Goal: Check status: Check status

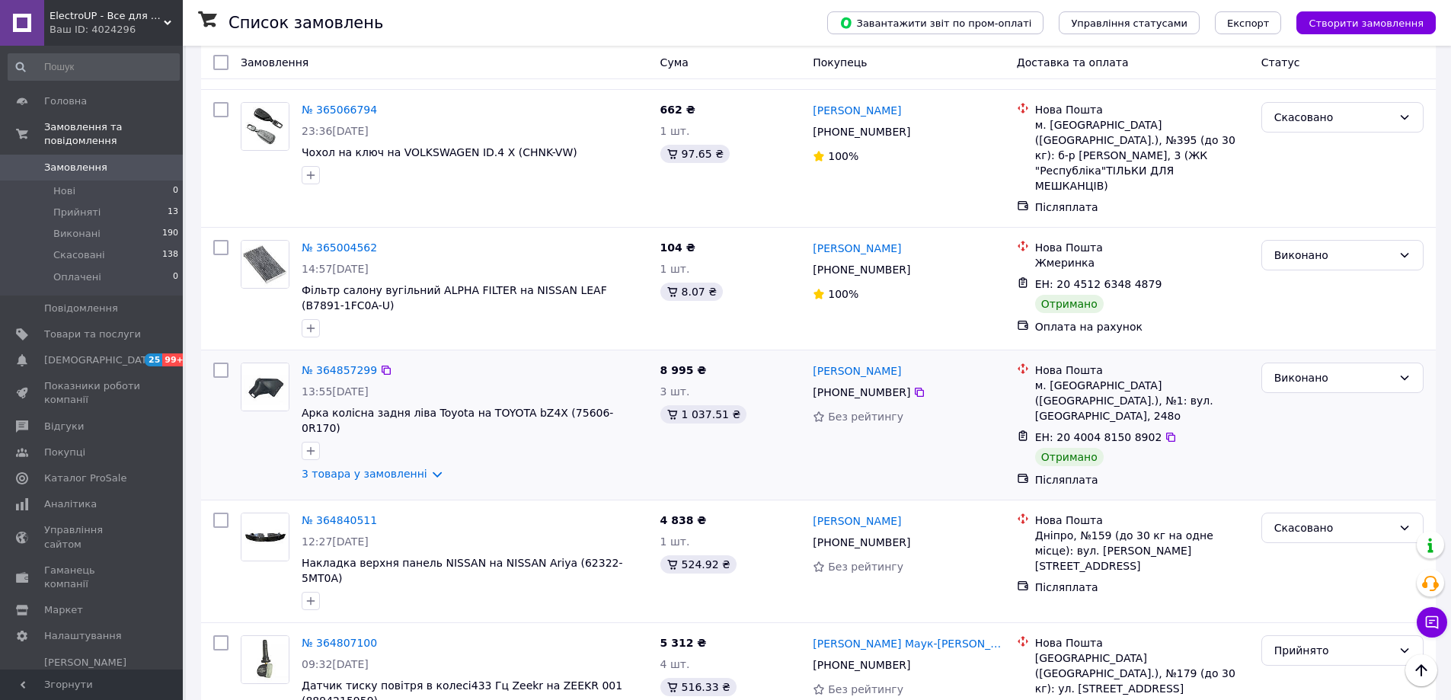
scroll to position [1828, 0]
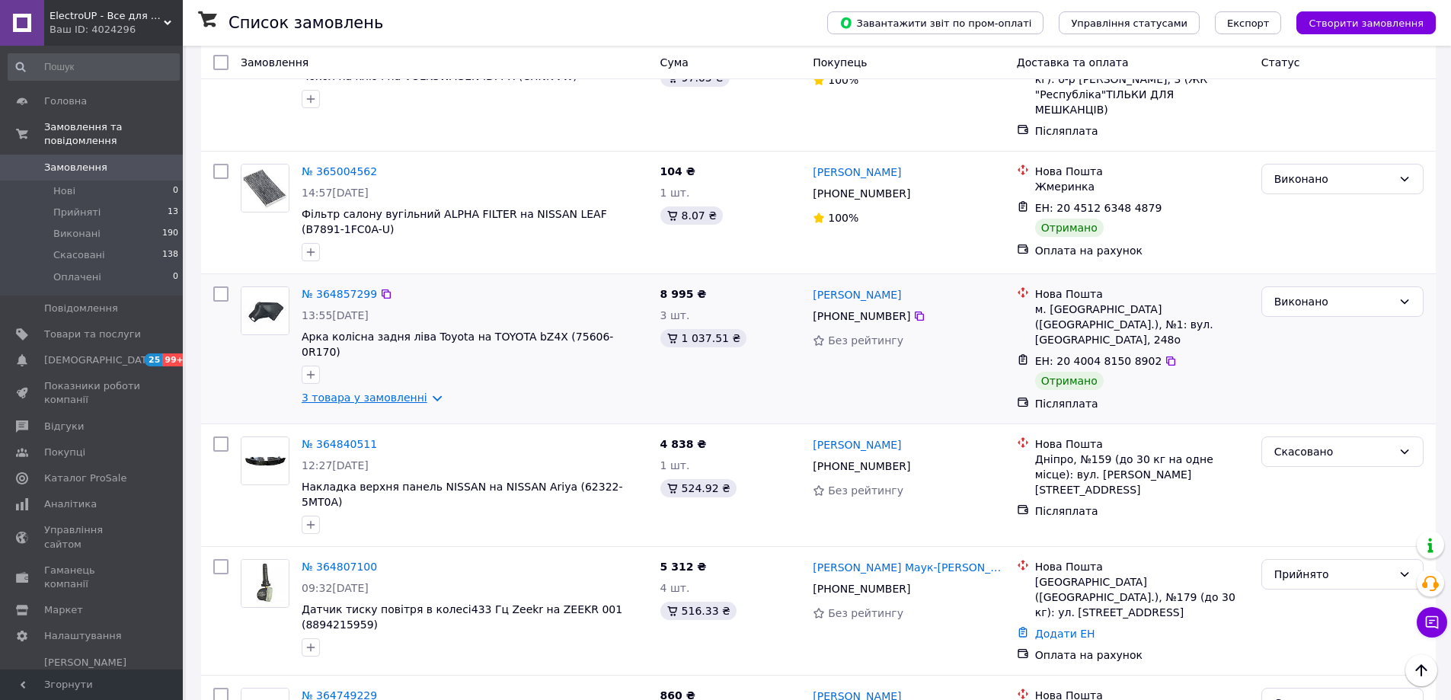
click at [392, 392] on link "3 товара у замовленні" at bounding box center [365, 398] width 126 height 12
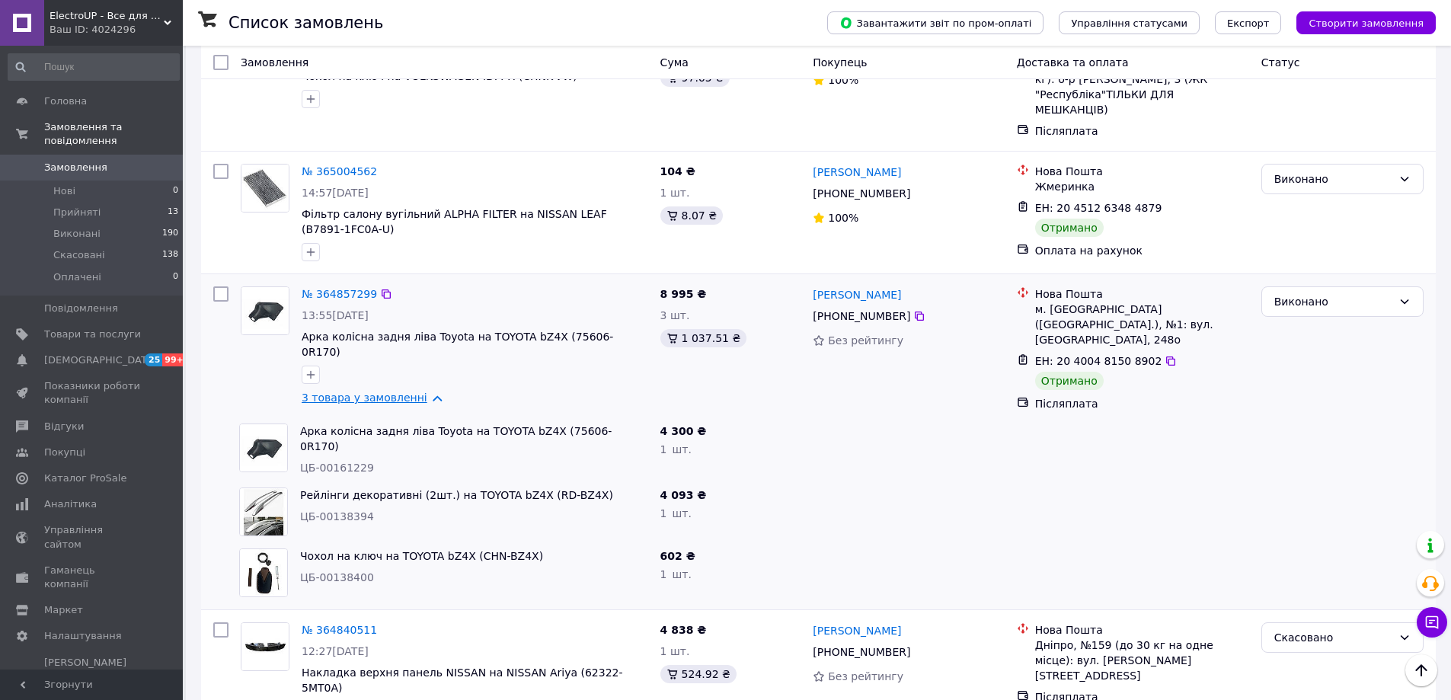
click at [392, 392] on link "3 товара у замовленні" at bounding box center [365, 398] width 126 height 12
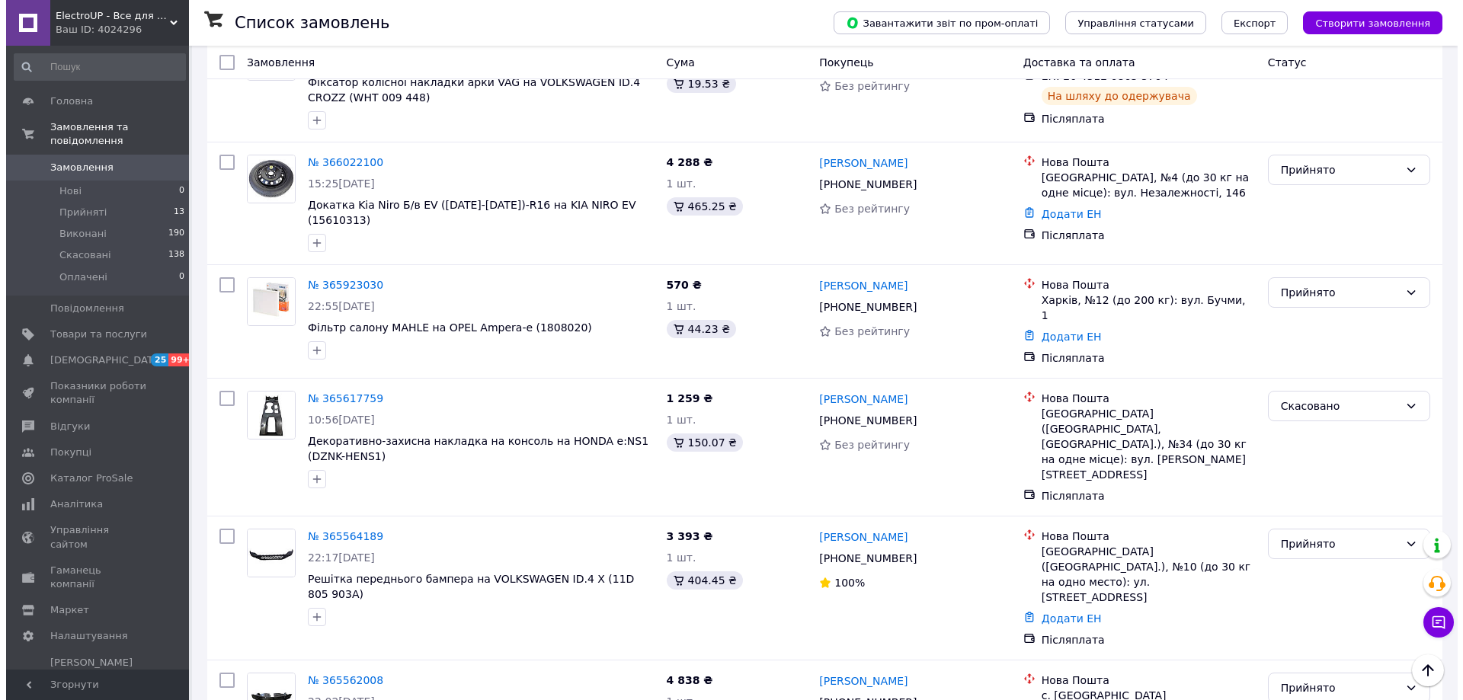
scroll to position [0, 0]
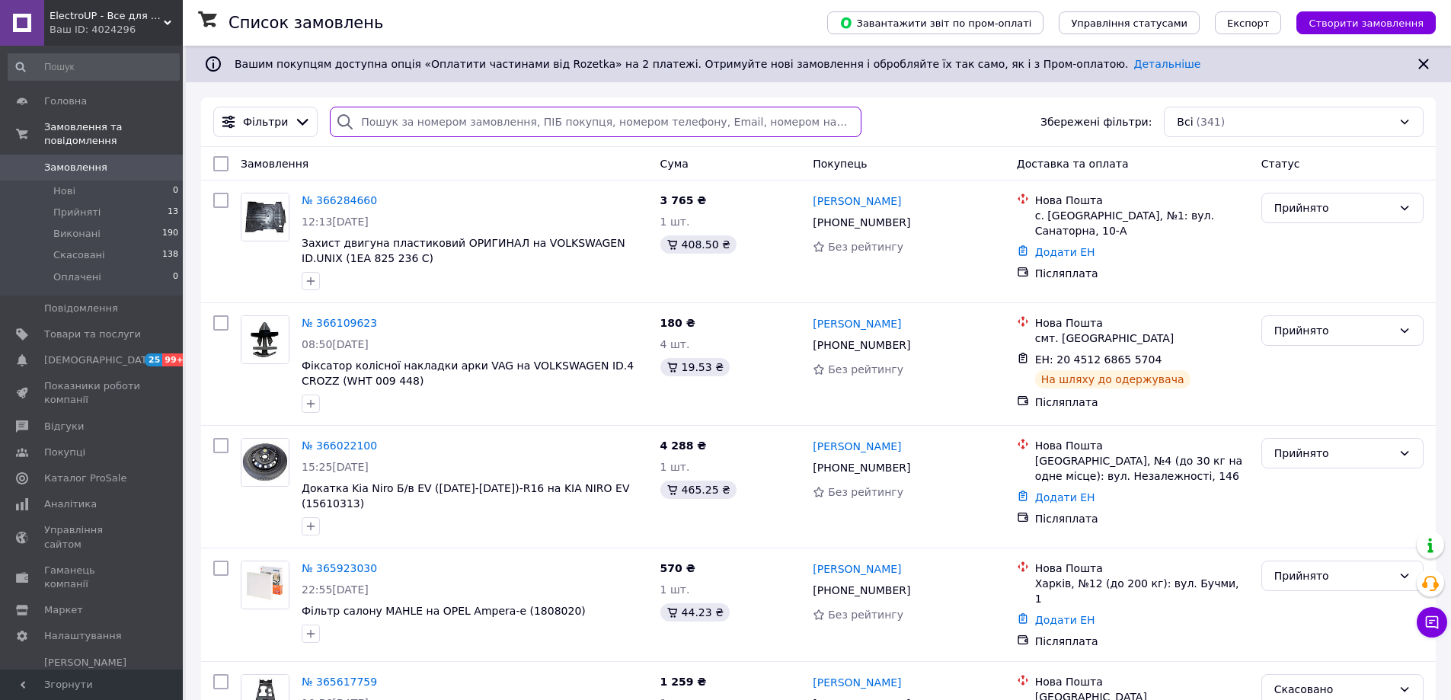
click at [444, 118] on input "search" at bounding box center [595, 122] width 531 height 30
paste input "364857299"
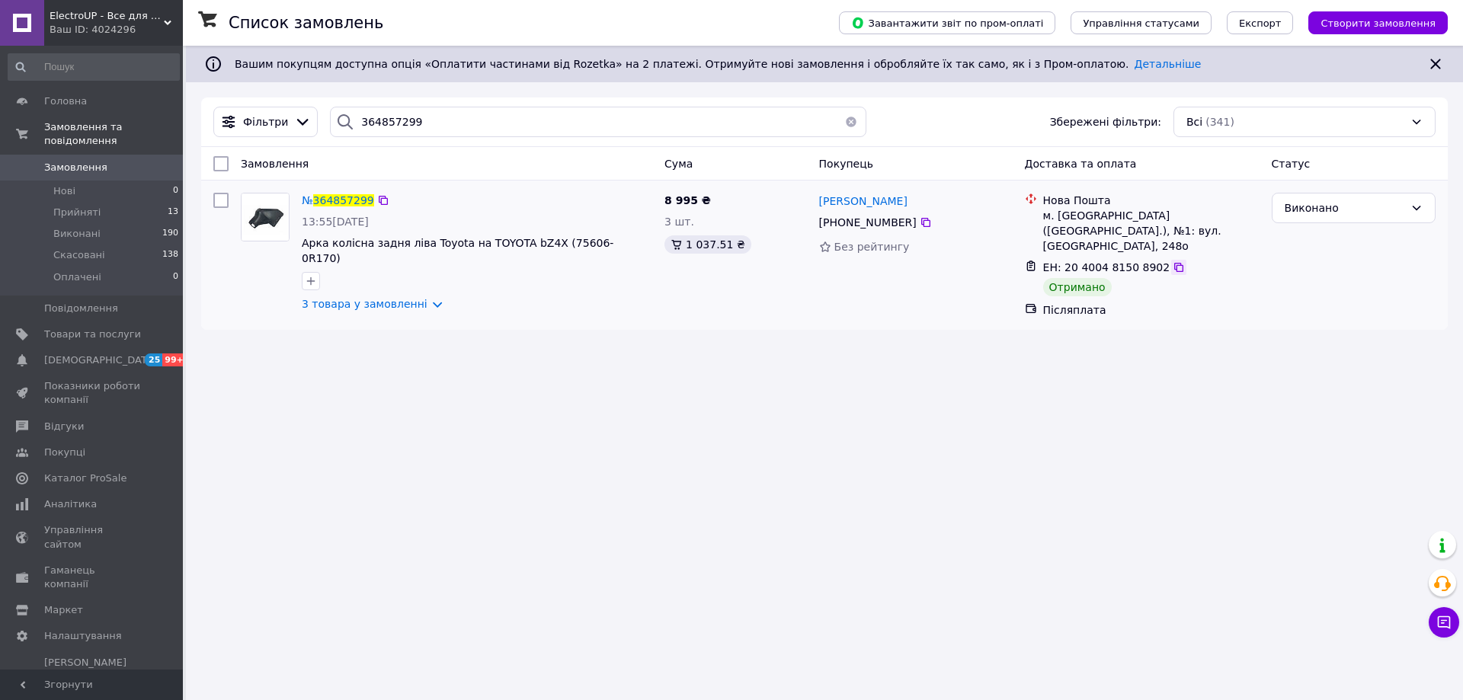
click at [1173, 261] on icon at bounding box center [1179, 267] width 12 height 12
drag, startPoint x: 436, startPoint y: 127, endPoint x: 341, endPoint y: 130, distance: 94.5
click at [341, 130] on div "364857299" at bounding box center [598, 122] width 536 height 30
paste input "07100"
type input "364807100"
